Goal: Find specific page/section: Find specific page/section

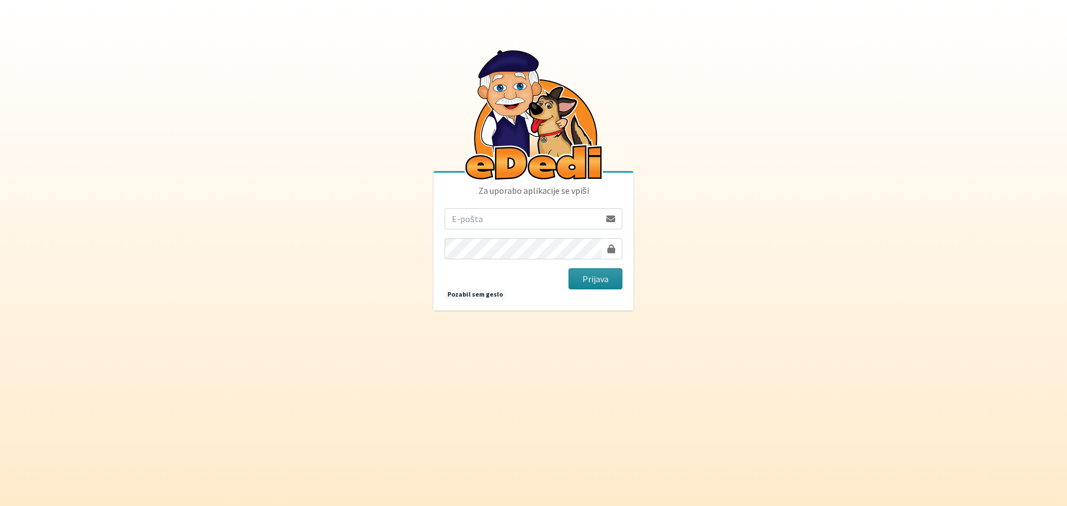
type input "[EMAIL_ADDRESS][PERSON_NAME][DOMAIN_NAME]"
click at [587, 283] on button "Prijava" at bounding box center [595, 278] width 54 height 21
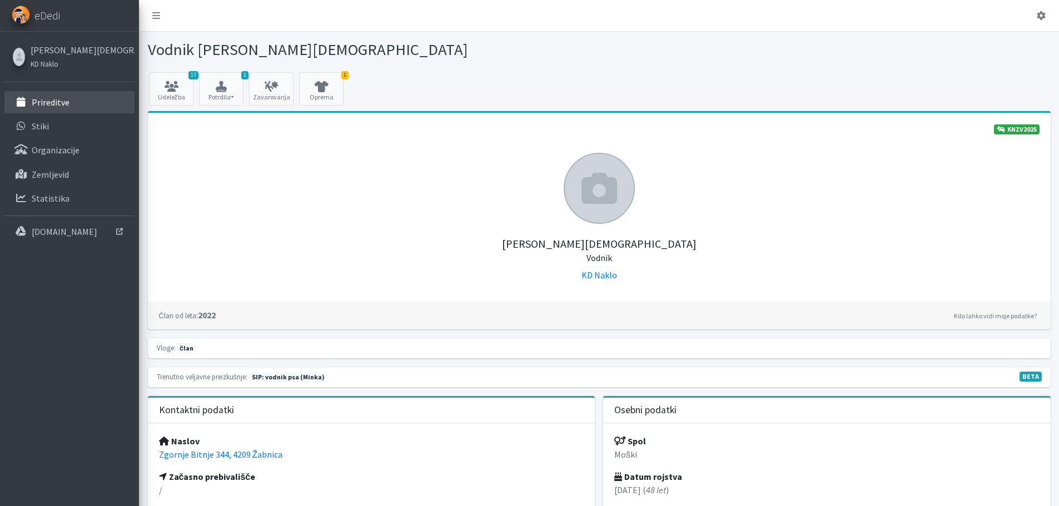
click at [53, 104] on p "Prireditve" at bounding box center [51, 102] width 38 height 11
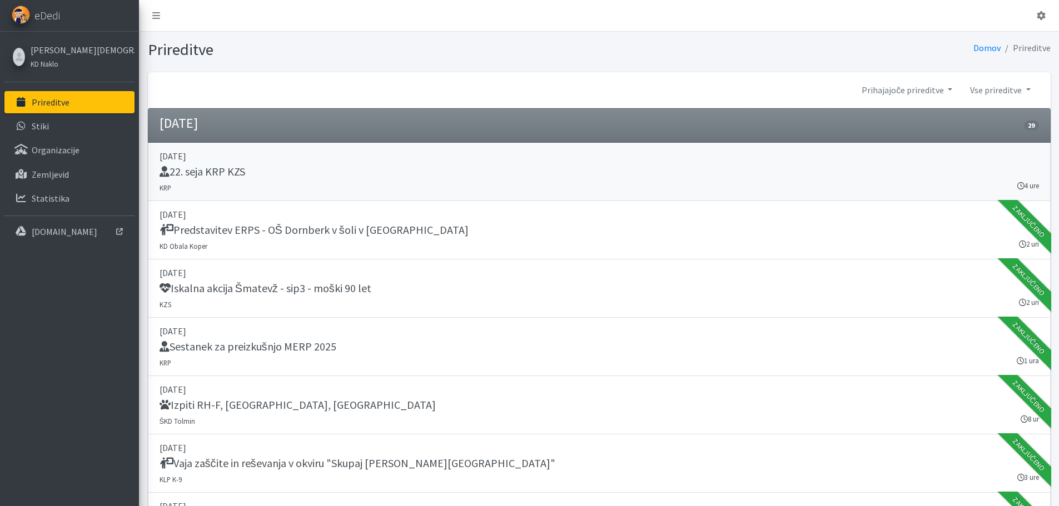
click at [279, 173] on div "22. seja KRP KZS" at bounding box center [598, 173] width 879 height 16
